Goal: Book appointment/travel/reservation

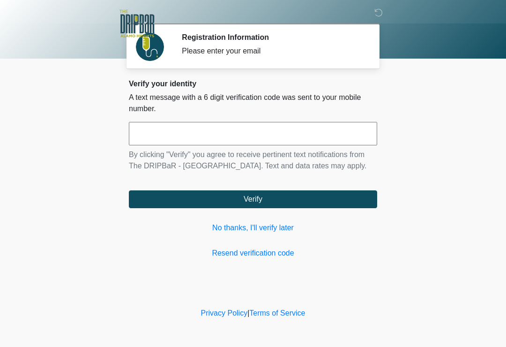
click at [205, 131] on input "text" at bounding box center [253, 133] width 248 height 23
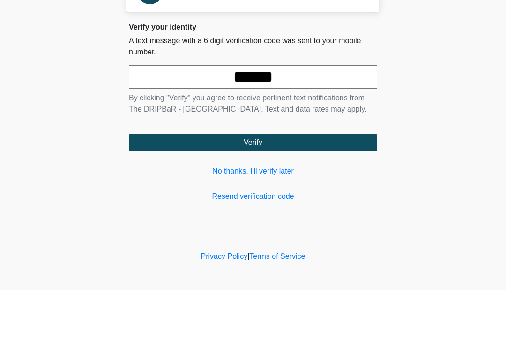
type input "******"
click at [288, 190] on button "Verify" at bounding box center [253, 199] width 248 height 18
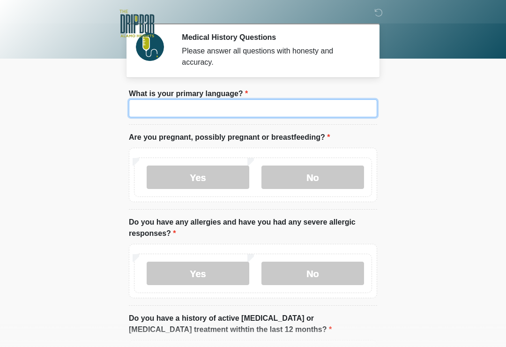
click at [334, 116] on input "What is your primary language?" at bounding box center [253, 108] width 248 height 18
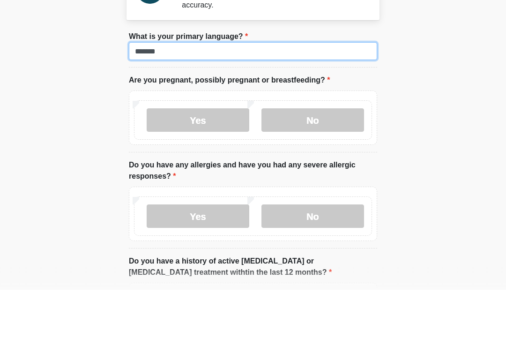
type input "*******"
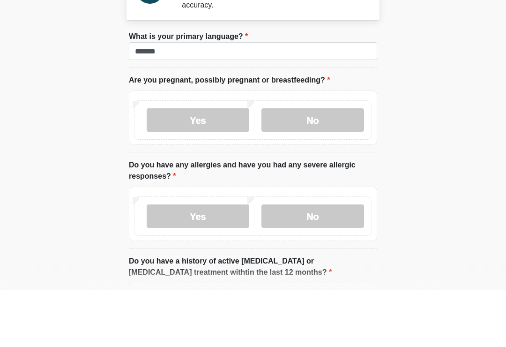
click at [321, 165] on label "No" at bounding box center [312, 176] width 103 height 23
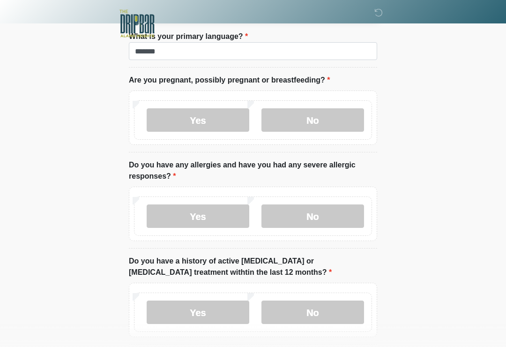
click at [329, 216] on label "No" at bounding box center [312, 215] width 103 height 23
click at [305, 318] on label "No" at bounding box center [312, 311] width 103 height 23
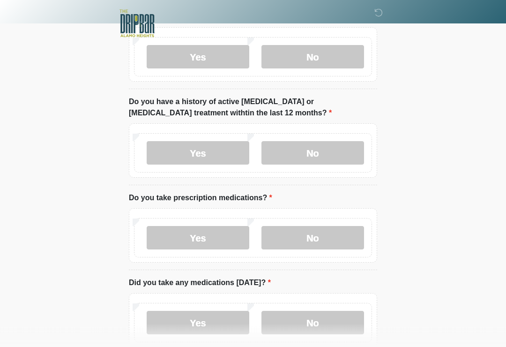
scroll to position [220, 0]
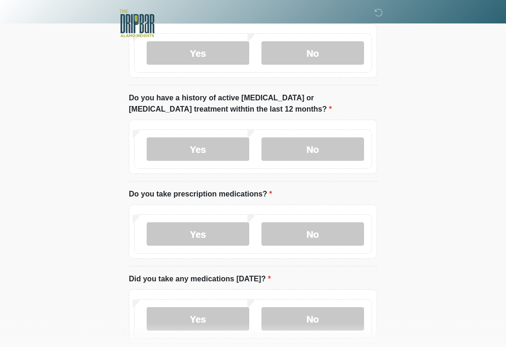
click at [227, 233] on label "Yes" at bounding box center [198, 233] width 103 height 23
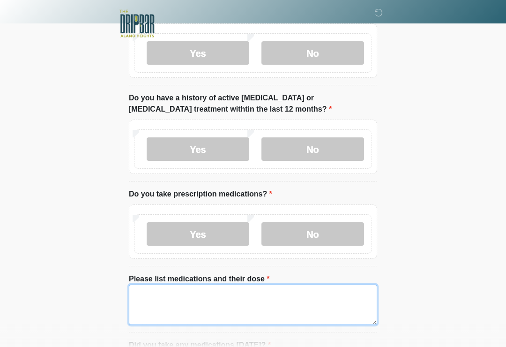
click at [237, 309] on textarea "Please list medications and their dose" at bounding box center [253, 304] width 248 height 40
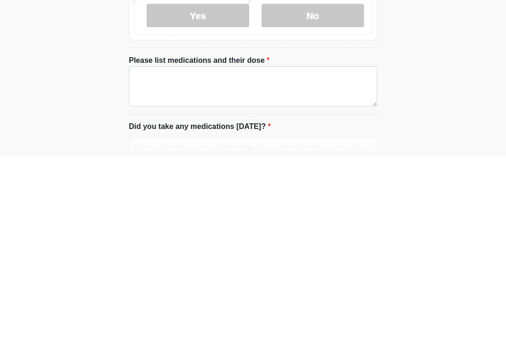
click at [333, 195] on label "No" at bounding box center [312, 206] width 103 height 23
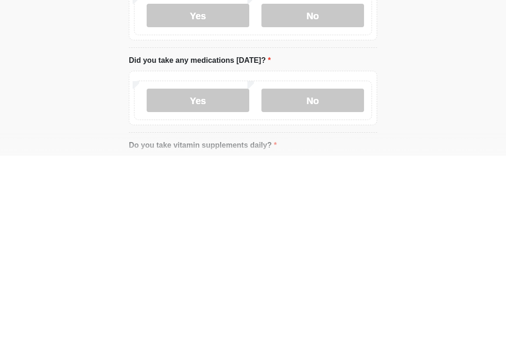
scroll to position [438, 0]
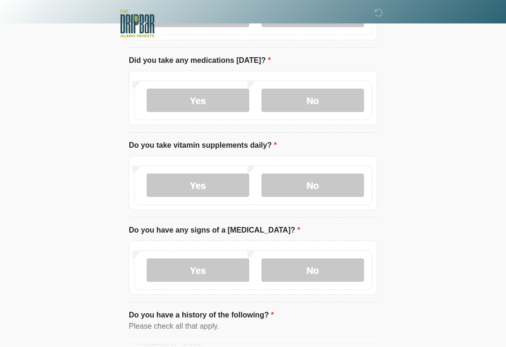
click at [331, 101] on label "No" at bounding box center [312, 100] width 103 height 23
click at [321, 175] on label "No" at bounding box center [312, 184] width 103 height 23
click at [319, 266] on label "No" at bounding box center [312, 269] width 103 height 23
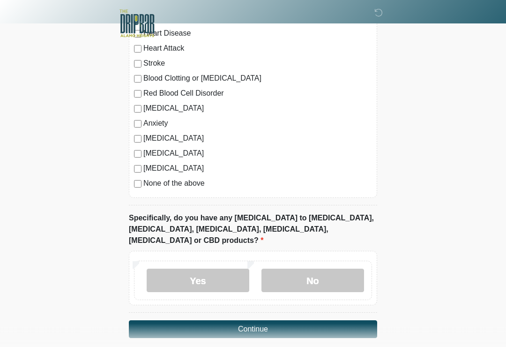
scroll to position [774, 0]
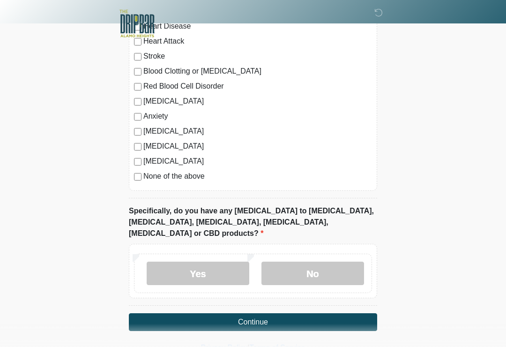
click at [308, 262] on label "No" at bounding box center [312, 272] width 103 height 23
click at [261, 313] on button "Continue" at bounding box center [253, 322] width 248 height 18
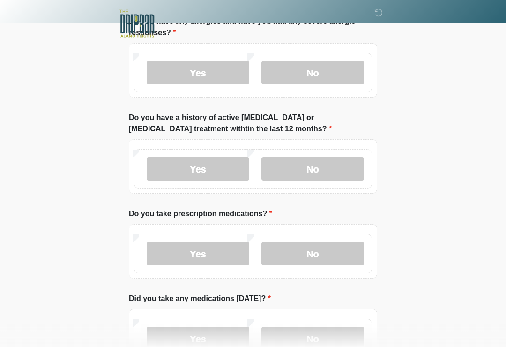
scroll to position [0, 0]
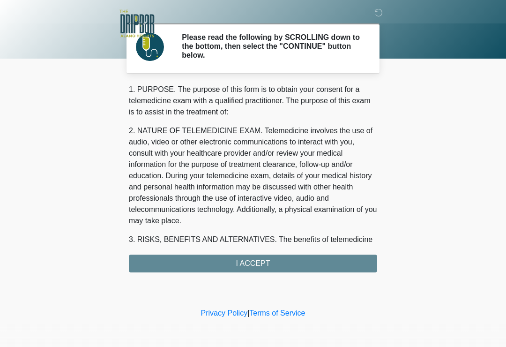
click at [278, 260] on div "1. PURPOSE. The purpose of this form is to obtain your consent for a telemedici…" at bounding box center [253, 178] width 248 height 188
click at [253, 262] on div "1. PURPOSE. The purpose of this form is to obtain your consent for a telemedici…" at bounding box center [253, 178] width 248 height 188
click at [285, 259] on div "1. PURPOSE. The purpose of this form is to obtain your consent for a telemedici…" at bounding box center [253, 178] width 248 height 188
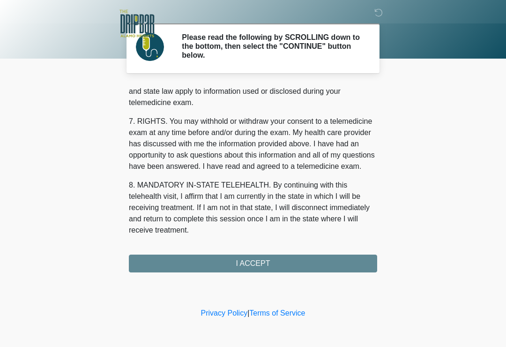
click at [260, 265] on button "I ACCEPT" at bounding box center [253, 263] width 248 height 18
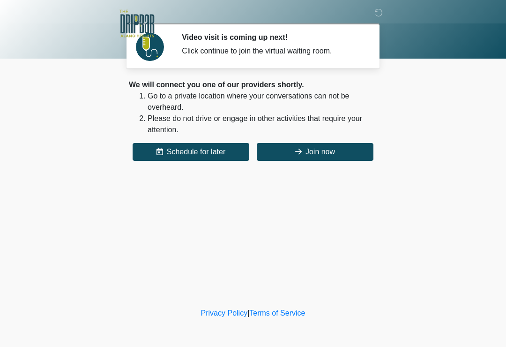
click at [229, 154] on button "Schedule for later" at bounding box center [191, 152] width 117 height 18
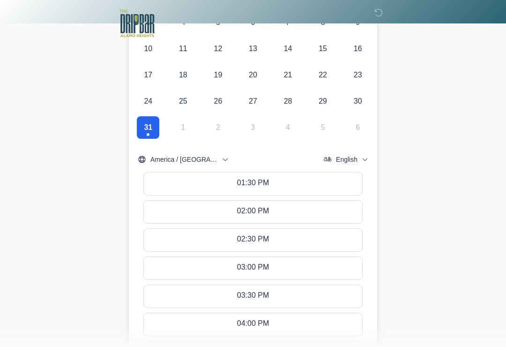
scroll to position [458, 0]
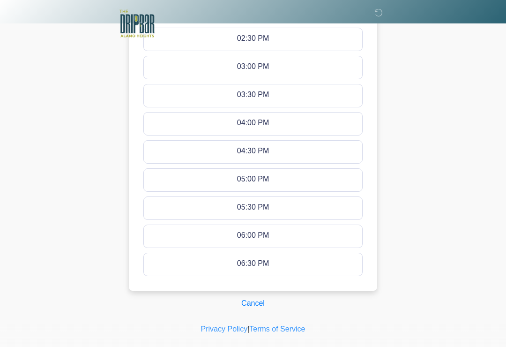
click at [257, 299] on button "Cancel" at bounding box center [253, 303] width 36 height 18
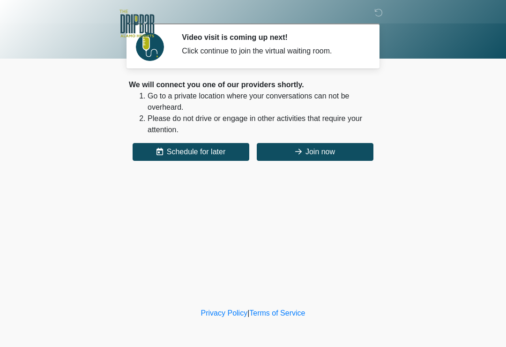
click at [221, 150] on button "Schedule for later" at bounding box center [191, 152] width 117 height 18
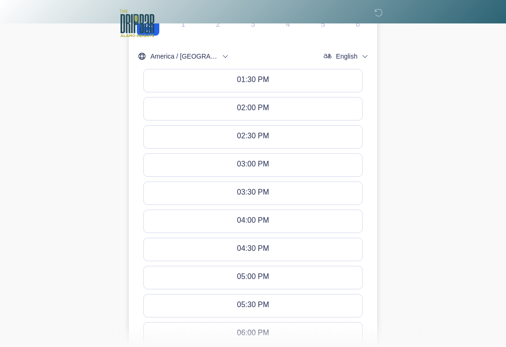
scroll to position [458, 0]
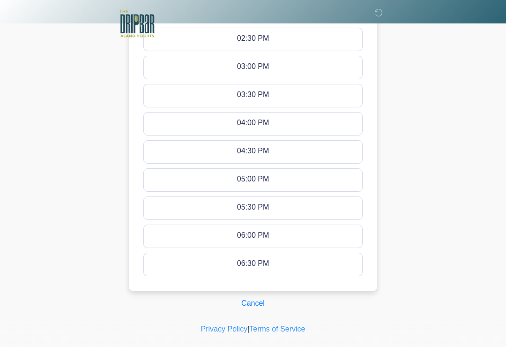
click at [258, 304] on button "Cancel" at bounding box center [253, 303] width 36 height 18
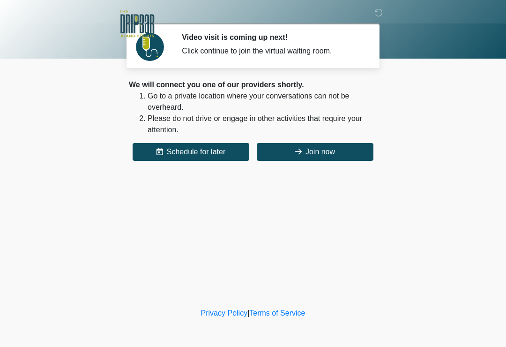
click at [228, 149] on button "Schedule for later" at bounding box center [191, 152] width 117 height 18
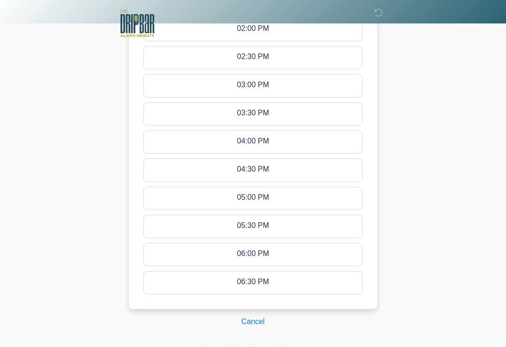
scroll to position [458, 0]
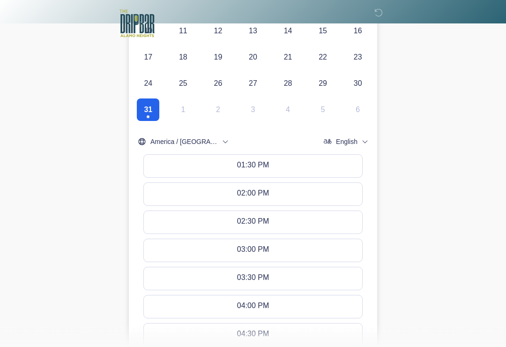
click at [307, 169] on button "01:30 PM" at bounding box center [253, 166] width 218 height 22
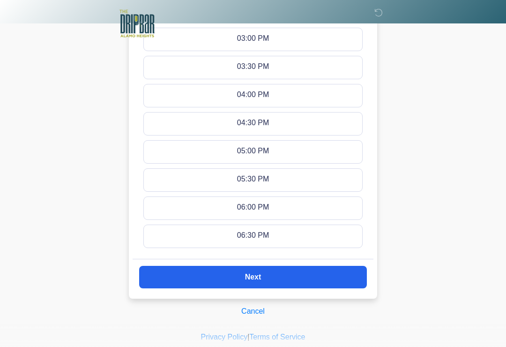
scroll to position [494, 0]
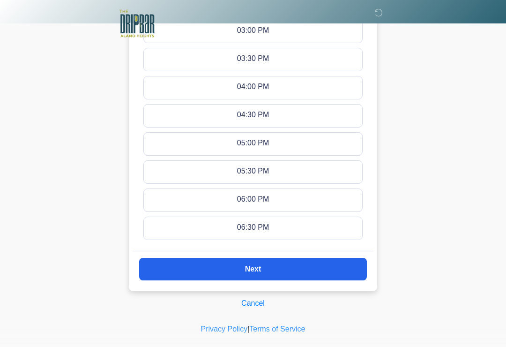
click at [320, 265] on button "Next" at bounding box center [253, 269] width 228 height 22
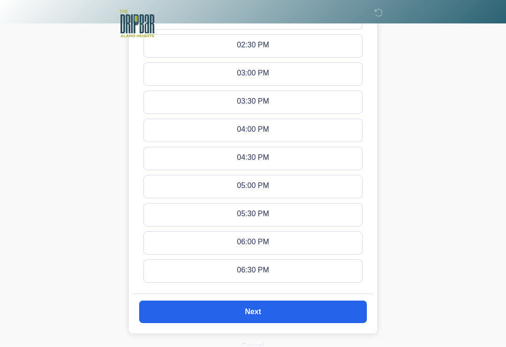
scroll to position [290, 0]
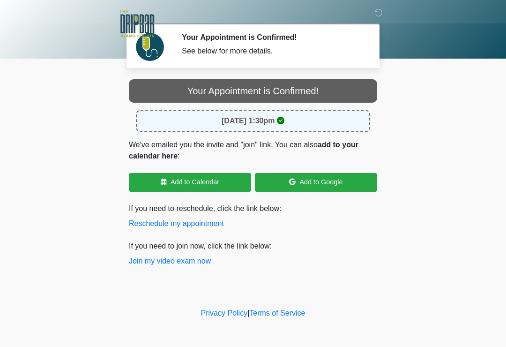
click at [185, 263] on button "Join my video exam now" at bounding box center [170, 260] width 82 height 11
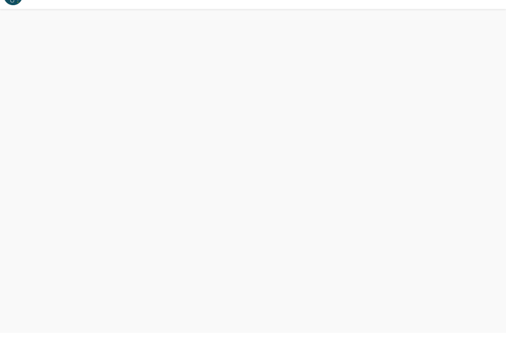
scroll to position [3, 0]
